Goal: Transaction & Acquisition: Obtain resource

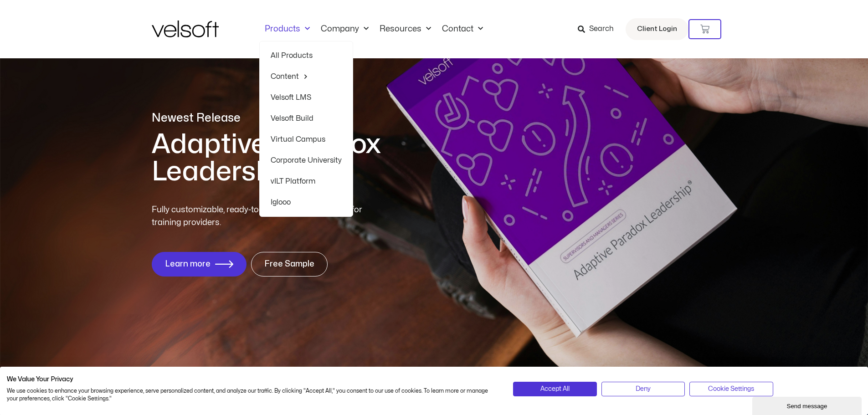
click at [282, 54] on link "All Products" at bounding box center [306, 55] width 71 height 21
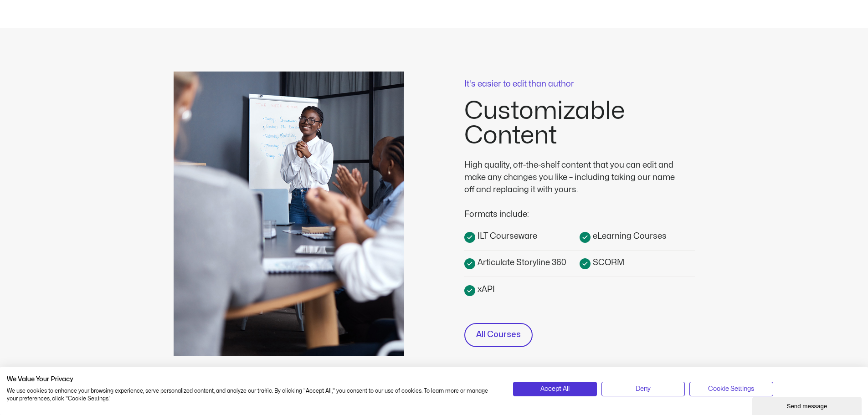
scroll to position [182, 0]
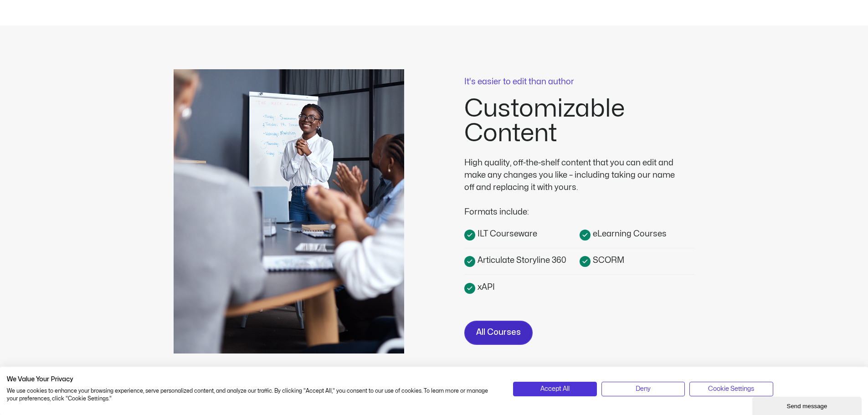
drag, startPoint x: 486, startPoint y: 331, endPoint x: 486, endPoint y: 327, distance: 4.6
click at [486, 330] on span "All Courses" at bounding box center [498, 332] width 45 height 13
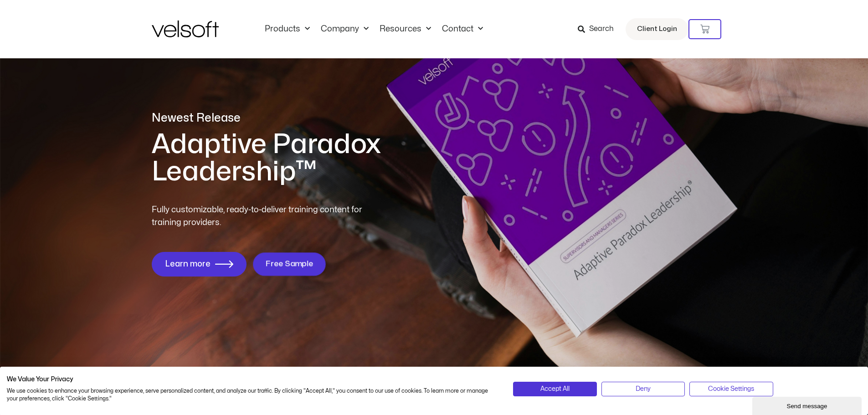
click at [286, 261] on span "Free Sample" at bounding box center [290, 264] width 48 height 9
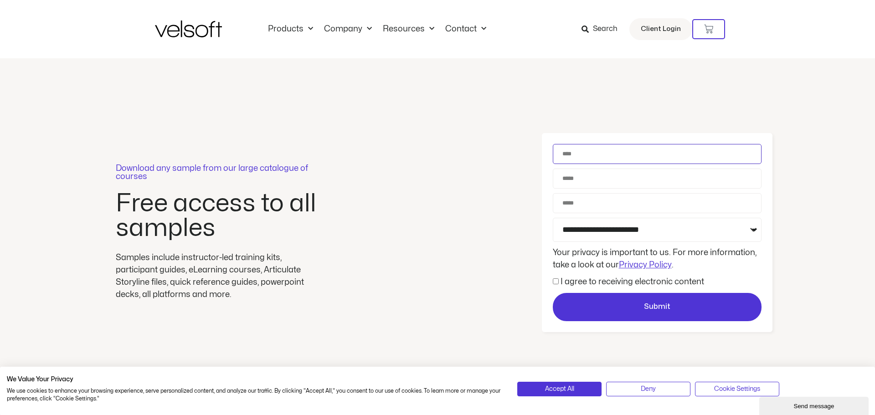
click at [571, 152] on input "Name" at bounding box center [657, 154] width 209 height 20
type input "**********"
click at [567, 176] on input "Email" at bounding box center [657, 179] width 209 height 20
type input "**********"
click at [596, 206] on input "Phone" at bounding box center [657, 203] width 209 height 20
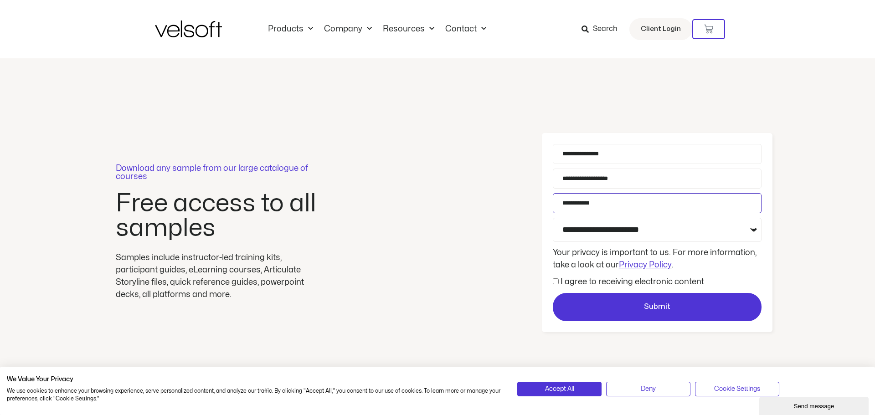
type input "**********"
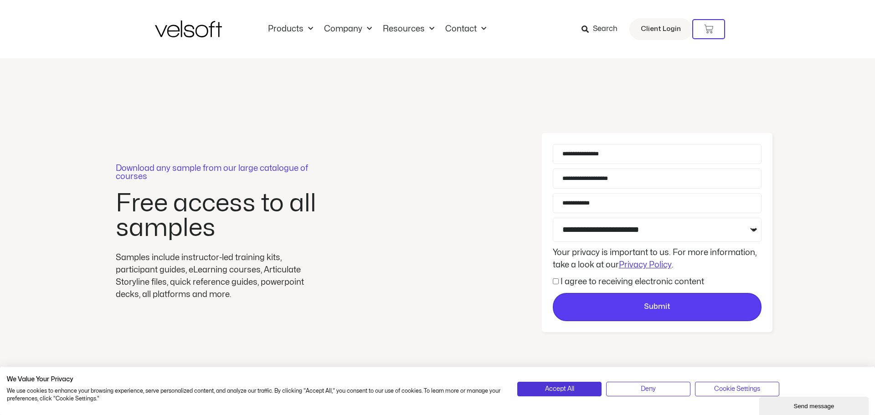
click at [560, 284] on span "I agree to receiving electronic content" at bounding box center [628, 282] width 151 height 12
click at [657, 305] on span "Submit" at bounding box center [657, 307] width 26 height 12
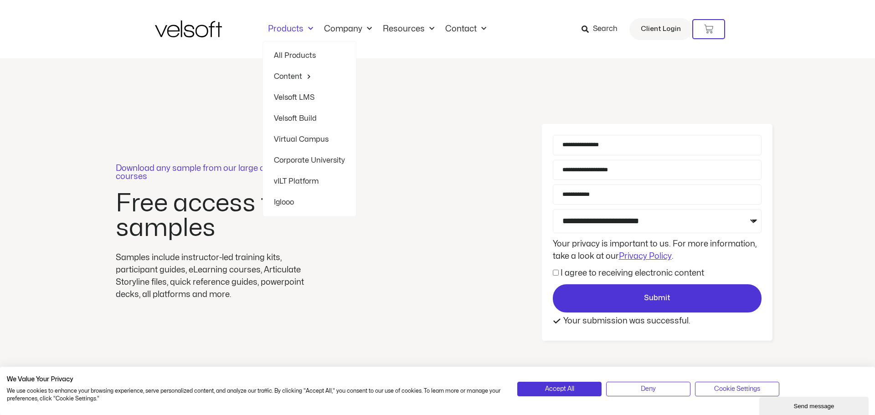
click at [282, 57] on link "All Products" at bounding box center [309, 55] width 71 height 21
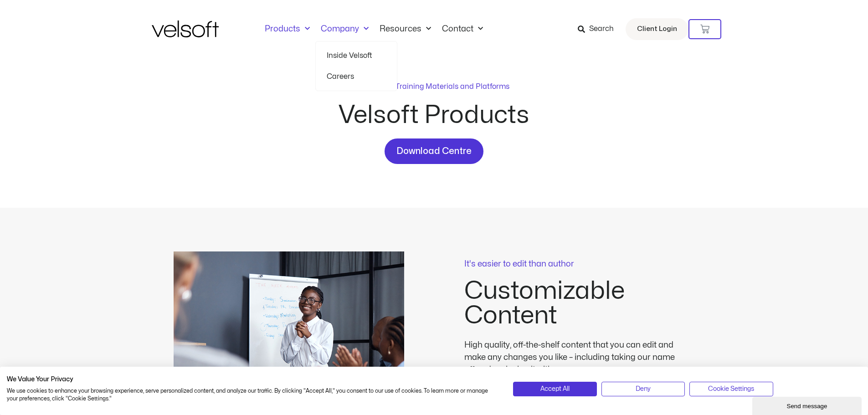
click at [335, 55] on link "Inside Velsoft" at bounding box center [356, 55] width 59 height 21
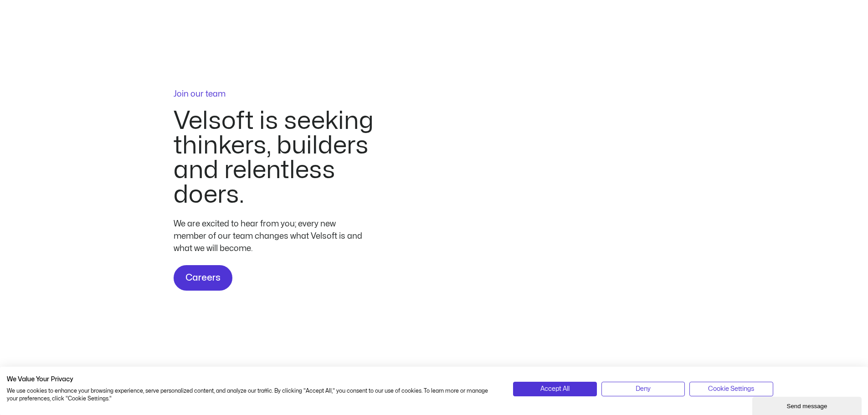
scroll to position [2665, 0]
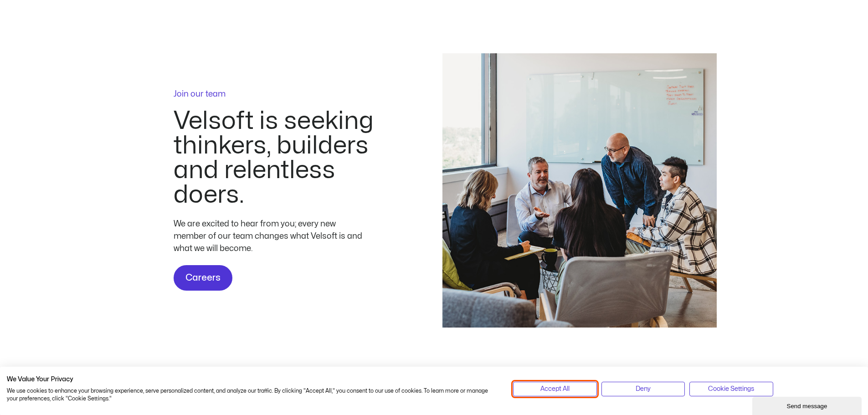
click at [556, 386] on span "Accept All" at bounding box center [555, 389] width 29 height 10
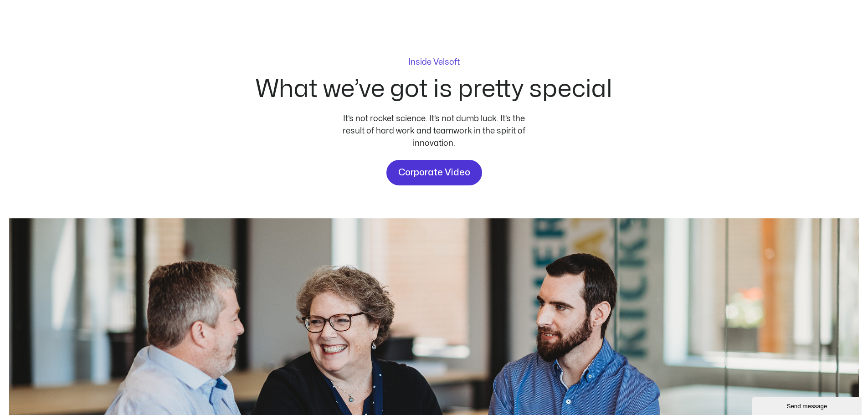
scroll to position [0, 0]
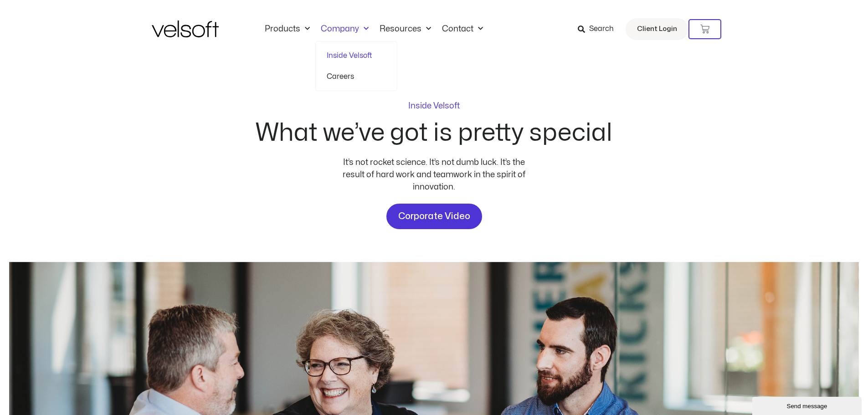
click at [339, 57] on link "Inside Velsoft" at bounding box center [356, 55] width 59 height 21
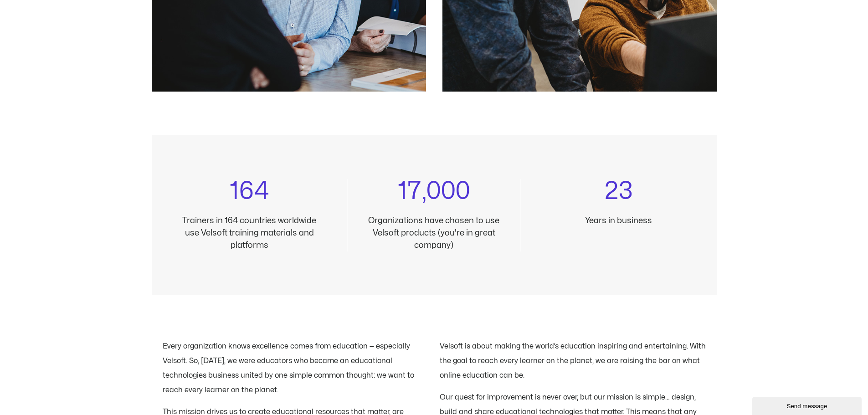
scroll to position [821, 0]
